Goal: Task Accomplishment & Management: Use online tool/utility

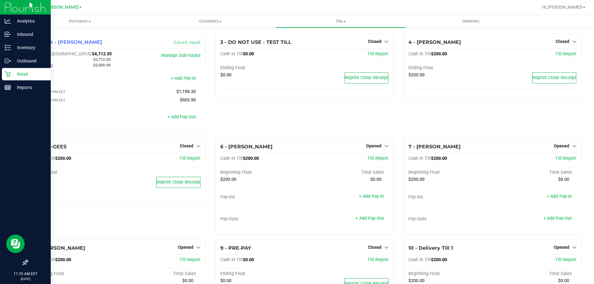
click at [11, 75] on p "Retail" at bounding box center [29, 74] width 37 height 7
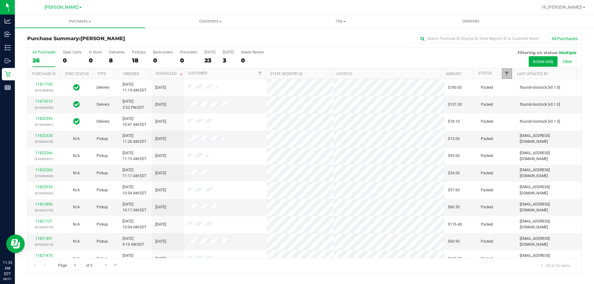
click at [505, 72] on span "Filter" at bounding box center [506, 73] width 5 height 5
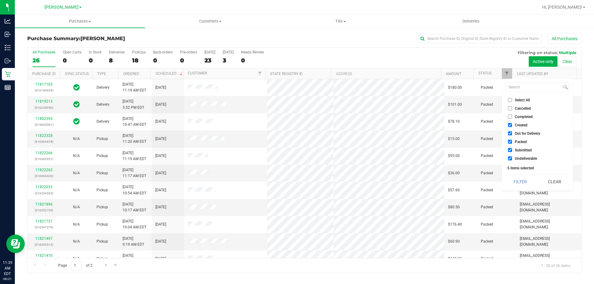
click at [520, 98] on span "Select All" at bounding box center [522, 100] width 15 height 4
click at [512, 98] on input "Select All" at bounding box center [510, 100] width 4 height 4
checkbox input "true"
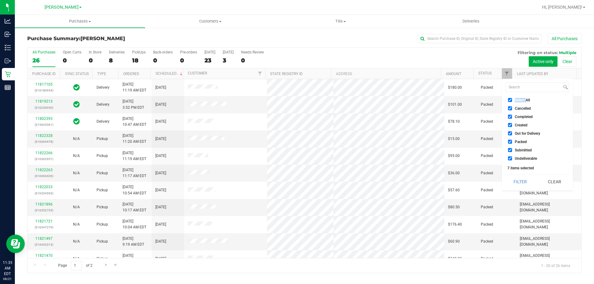
click at [520, 98] on span "Select All" at bounding box center [522, 100] width 15 height 4
click at [512, 98] on input "Select All" at bounding box center [510, 100] width 4 height 4
checkbox input "false"
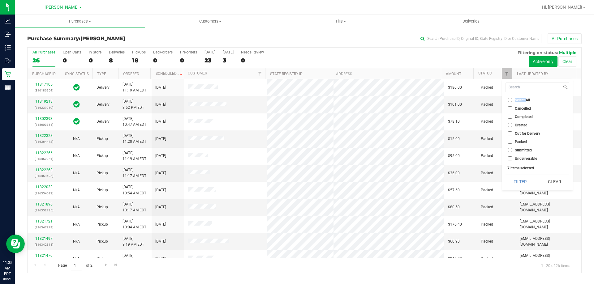
checkbox input "false"
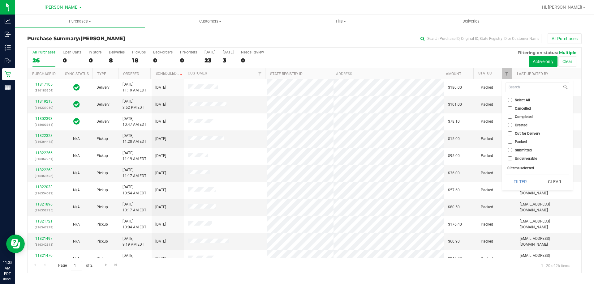
click at [515, 139] on li "Packed" at bounding box center [538, 142] width 64 height 6
click at [515, 143] on span "Packed" at bounding box center [521, 142] width 12 height 4
click at [512, 143] on input "Packed" at bounding box center [510, 142] width 4 height 4
checkbox input "true"
click at [520, 182] on button "Filter" at bounding box center [521, 182] width 30 height 14
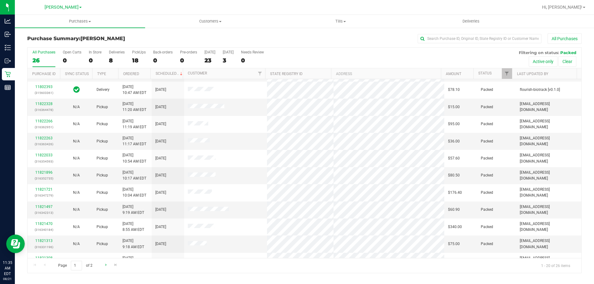
scroll to position [62, 0]
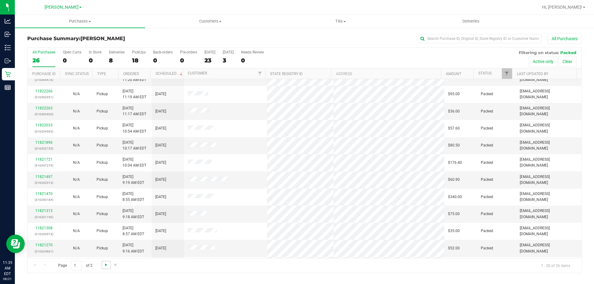
click at [106, 266] on span "Go to the next page" at bounding box center [106, 265] width 5 height 5
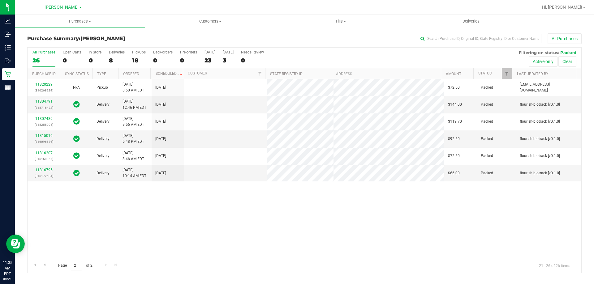
scroll to position [0, 0]
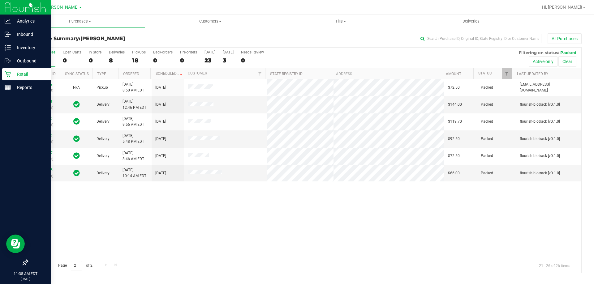
click at [12, 74] on p "Retail" at bounding box center [29, 74] width 37 height 7
click at [12, 47] on p "Inventory" at bounding box center [29, 47] width 37 height 7
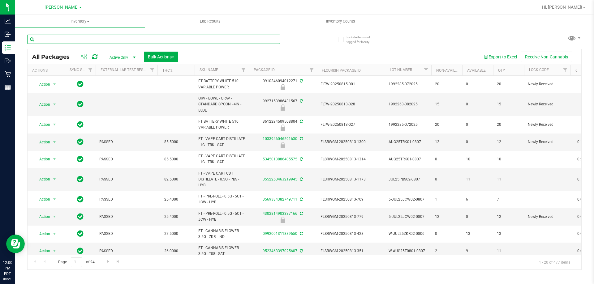
click at [109, 37] on input "text" at bounding box center [153, 39] width 253 height 9
type input "k"
type input "dsc"
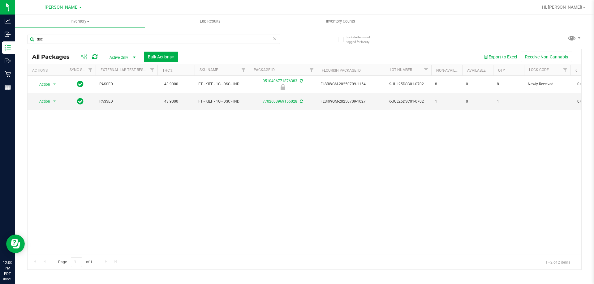
click at [226, 151] on div "Action Action Edit attributes Global inventory Locate package Package audit log…" at bounding box center [305, 165] width 554 height 179
click at [192, 155] on div "Action Action Edit attributes Global inventory Locate package Package audit log…" at bounding box center [305, 165] width 554 height 179
click at [132, 156] on div "Action Action Edit attributes Global inventory Locate package Package audit log…" at bounding box center [305, 165] width 554 height 179
click at [121, 186] on div "Action Action Edit attributes Global inventory Locate package Package audit log…" at bounding box center [305, 165] width 554 height 179
click at [48, 101] on span "Action" at bounding box center [42, 101] width 17 height 9
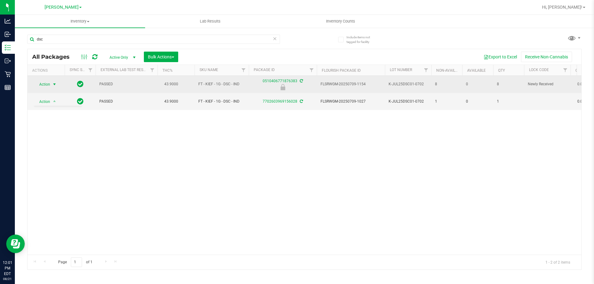
click at [41, 84] on span "Action" at bounding box center [42, 84] width 17 height 9
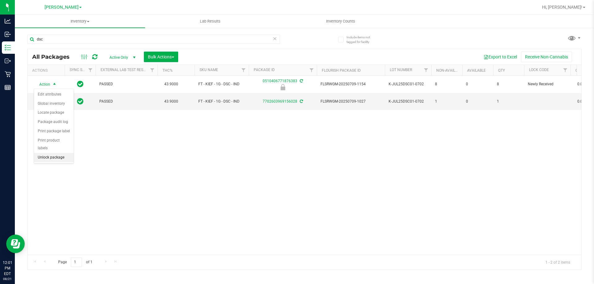
click at [50, 153] on li "Unlock package" at bounding box center [54, 157] width 40 height 9
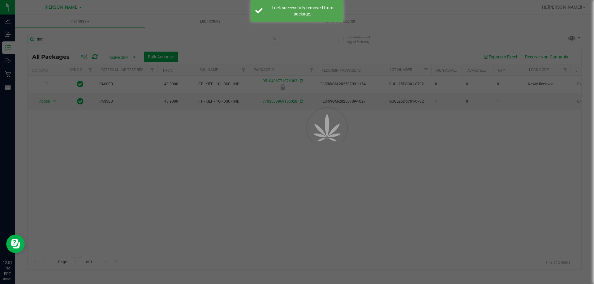
click at [226, 182] on div at bounding box center [297, 142] width 594 height 284
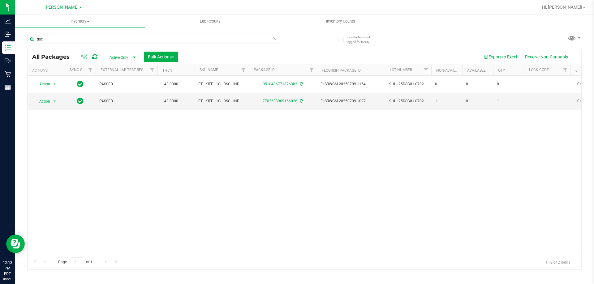
click at [140, 179] on div "Action Action Adjust qty Create package Edit attributes Global inventory Locate…" at bounding box center [305, 165] width 554 height 179
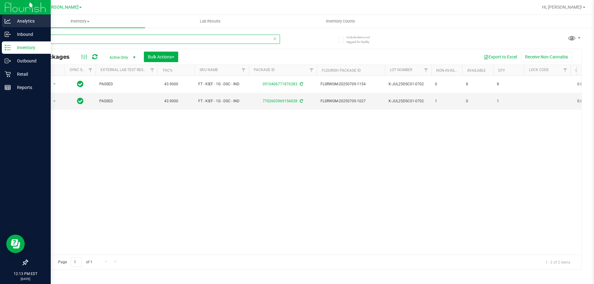
drag, startPoint x: 50, startPoint y: 41, endPoint x: 2, endPoint y: 27, distance: 49.3
click at [0, 41] on div "Analytics Inbound Inventory Outbound Retail Reports 12:13 PM EDT [DATE] 08/21 […" at bounding box center [297, 142] width 594 height 284
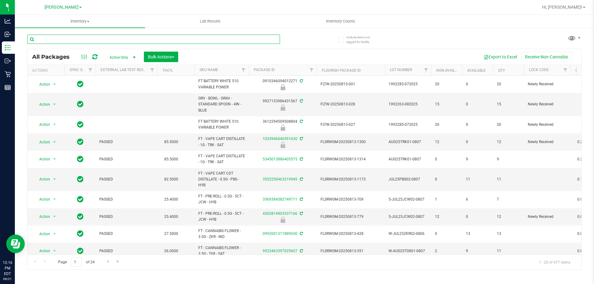
click at [58, 36] on input "text" at bounding box center [153, 39] width 253 height 9
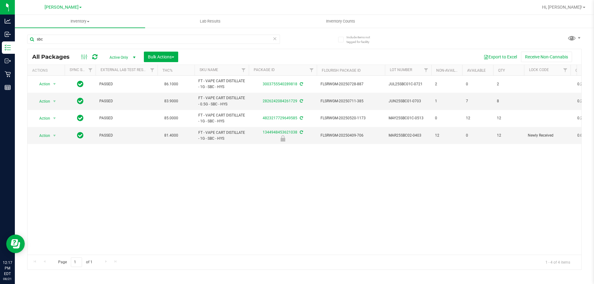
click at [229, 193] on div "Action Action Adjust qty Create package Edit attributes Global inventory Locate…" at bounding box center [305, 165] width 554 height 179
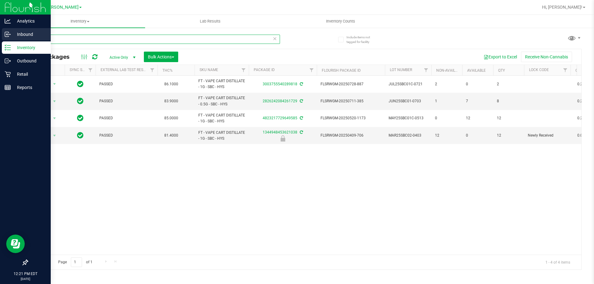
drag, startPoint x: 57, startPoint y: 41, endPoint x: 0, endPoint y: 34, distance: 57.6
click at [0, 38] on div "Analytics Inbound Inventory Outbound Retail Reports 12:21 PM EDT [DATE] 08/21 […" at bounding box center [297, 142] width 594 height 284
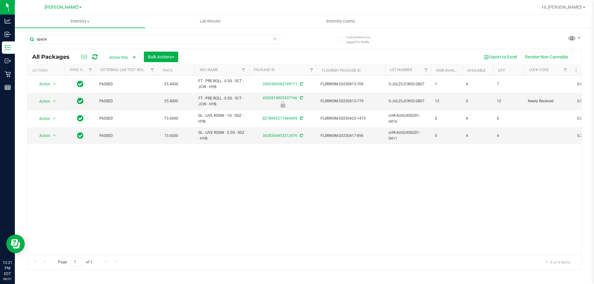
click at [189, 217] on div "Action Action Adjust qty Create package Edit attributes Global inventory Locate…" at bounding box center [305, 165] width 554 height 179
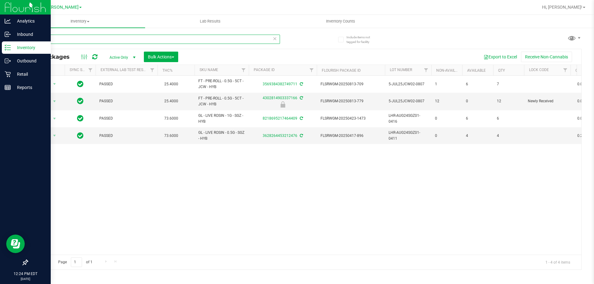
drag, startPoint x: 54, startPoint y: 37, endPoint x: 9, endPoint y: 42, distance: 44.5
click at [12, 42] on div "Analytics Inbound Inventory Outbound Retail Reports 12:24 PM EDT [DATE] 08/21 […" at bounding box center [297, 142] width 594 height 284
type input "cuw"
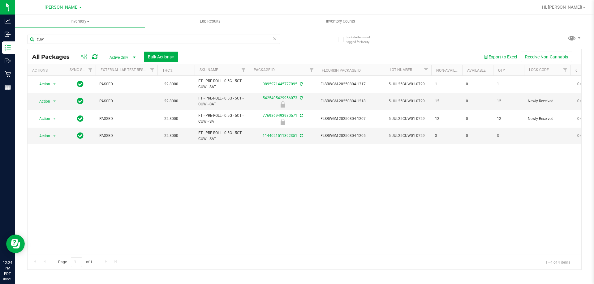
drag, startPoint x: 261, startPoint y: 202, endPoint x: 277, endPoint y: 200, distance: 15.5
click at [261, 202] on div "Action Action Adjust qty Create package Edit attributes Global inventory Locate…" at bounding box center [305, 165] width 554 height 179
click at [221, 188] on div "Action Action Adjust qty Create package Edit attributes Global inventory Locate…" at bounding box center [305, 165] width 554 height 179
click at [213, 228] on div "Action Action Adjust qty Create package Edit attributes Global inventory Locate…" at bounding box center [305, 165] width 554 height 179
click at [406, 188] on div "Action Action Adjust qty Create package Edit attributes Global inventory Locate…" at bounding box center [305, 165] width 554 height 179
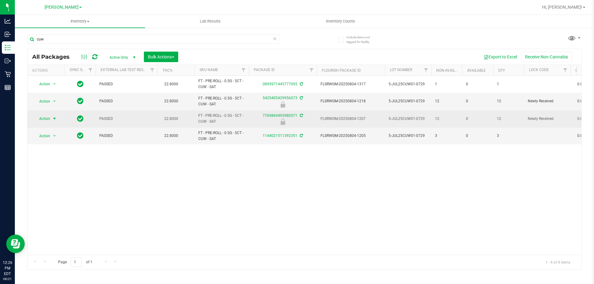
click at [43, 121] on span "Action" at bounding box center [42, 118] width 17 height 9
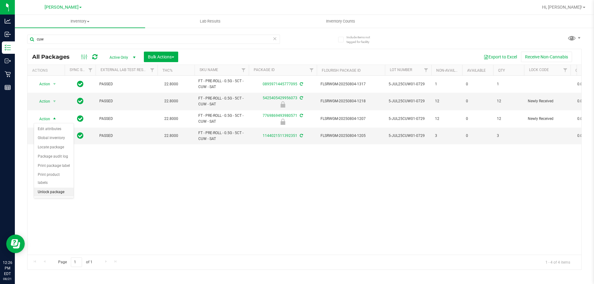
click at [51, 188] on li "Unlock package" at bounding box center [54, 192] width 40 height 9
click at [572, 9] on span "Hi, [PERSON_NAME]!" at bounding box center [562, 7] width 40 height 5
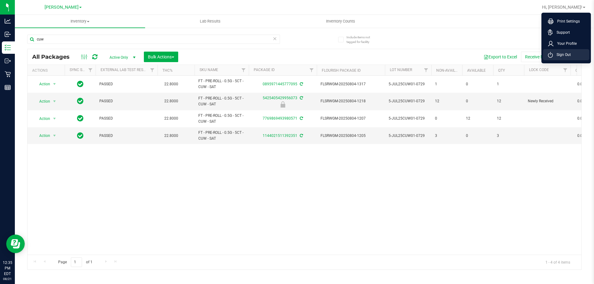
click at [560, 57] on span "Sign Out" at bounding box center [562, 55] width 18 height 6
